Goal: Task Accomplishment & Management: Manage account settings

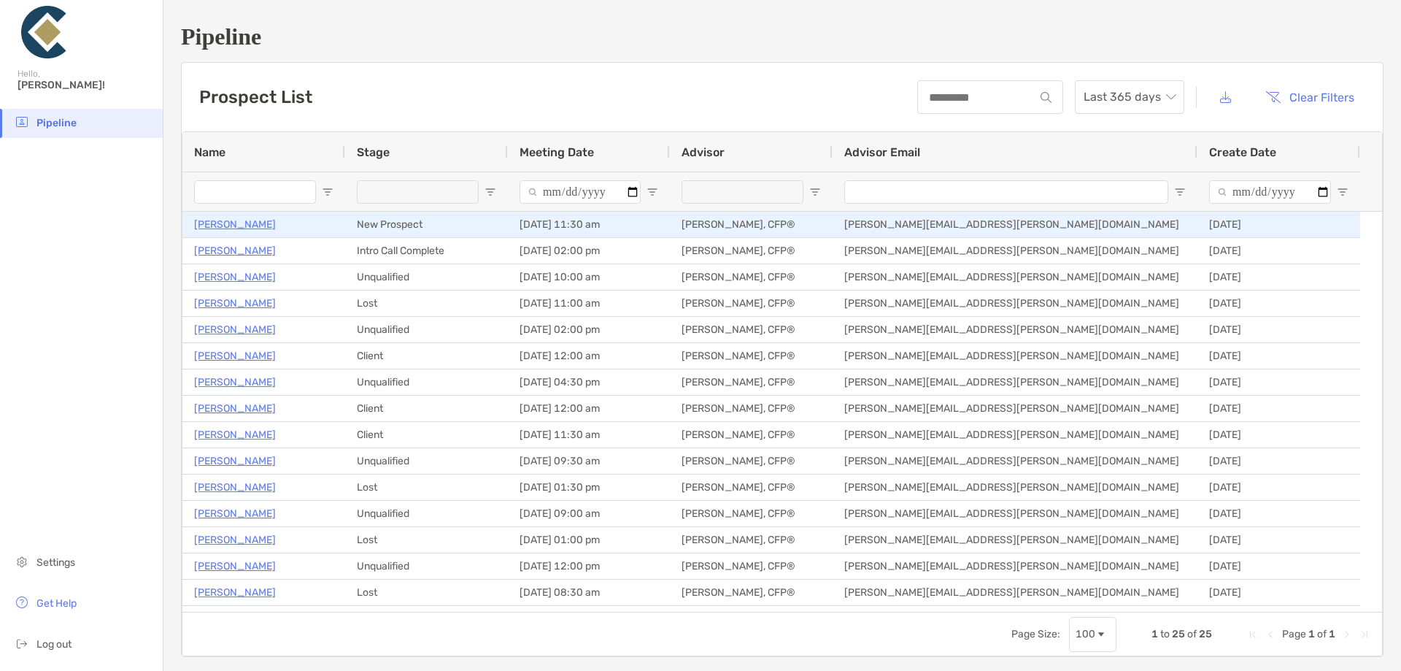
click at [243, 225] on p "[PERSON_NAME]" at bounding box center [235, 224] width 82 height 18
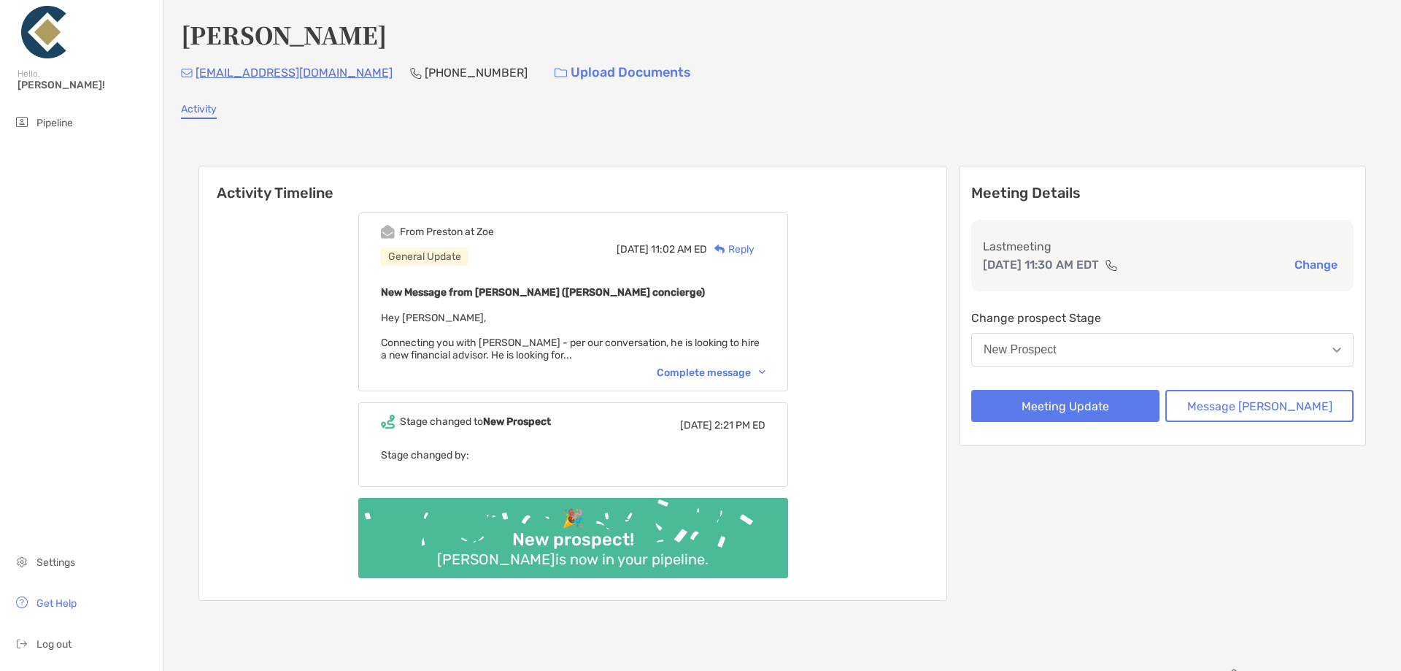
click at [727, 372] on div "Complete message" at bounding box center [711, 372] width 109 height 12
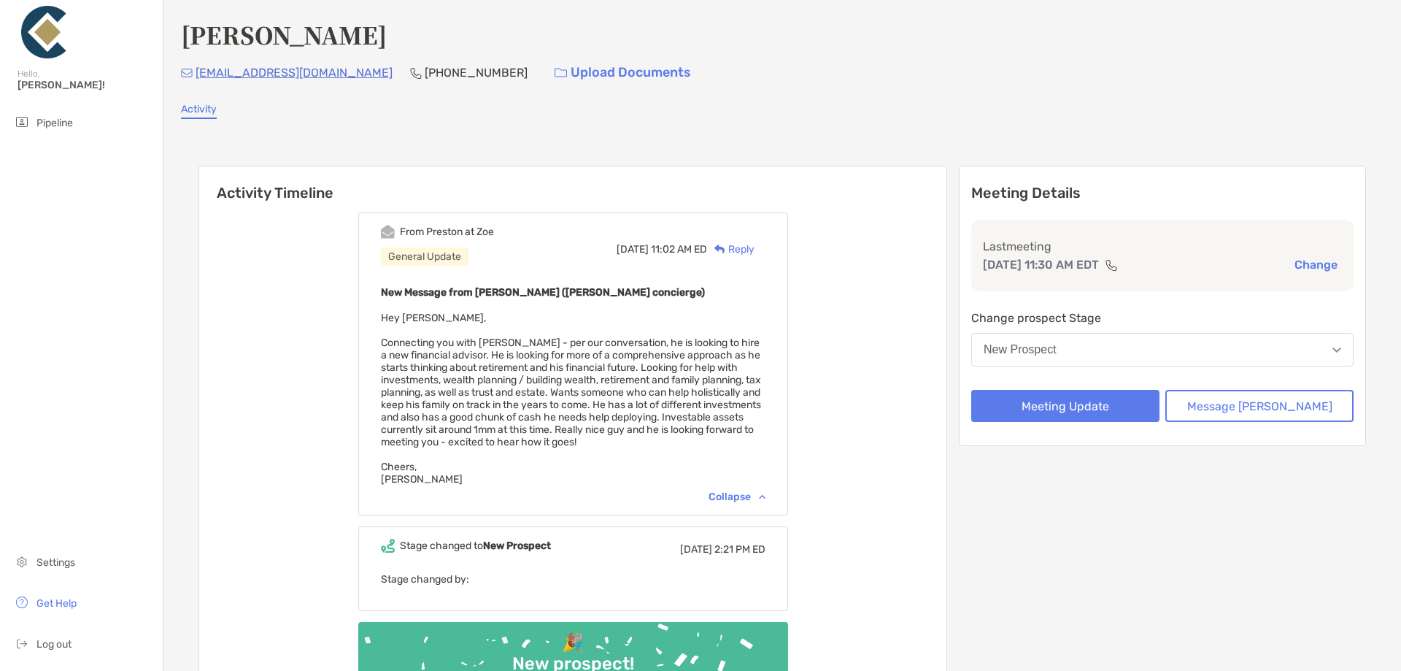
scroll to position [255, 0]
